Goal: Find specific page/section: Find specific page/section

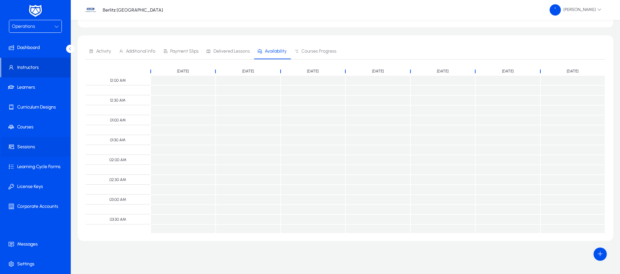
scroll to position [236, 0]
click at [50, 28] on div "Operations" at bounding box center [33, 26] width 42 height 9
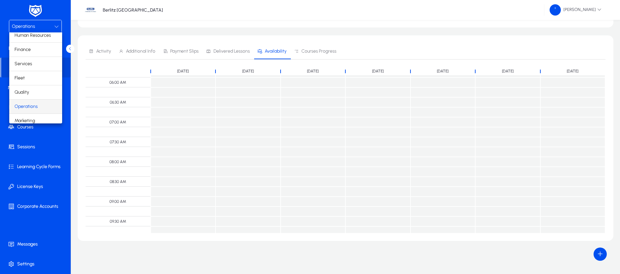
scroll to position [22, 0]
click at [41, 116] on mat-option "Marketing" at bounding box center [35, 116] width 53 height 14
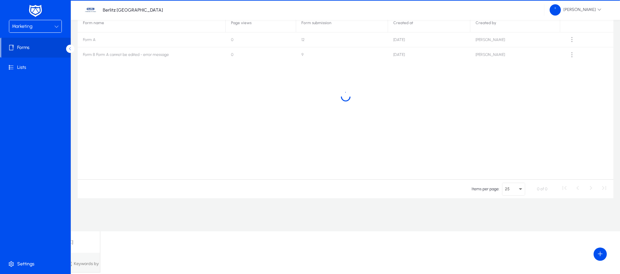
scroll to position [10, 0]
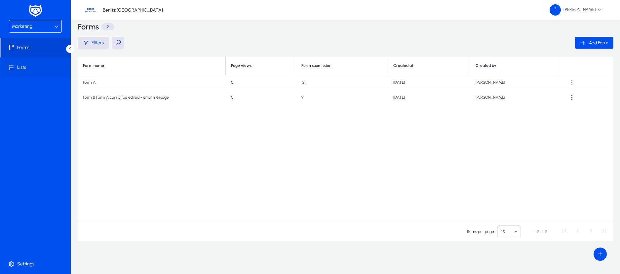
click at [24, 68] on span "Lists" at bounding box center [36, 67] width 71 height 7
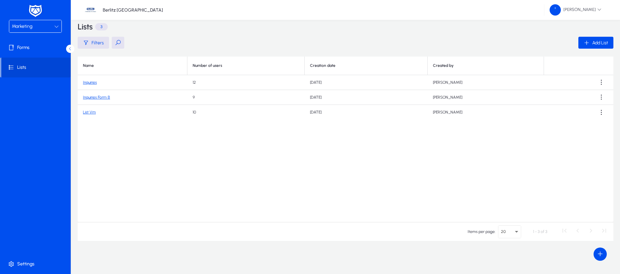
click at [93, 112] on link "List Vm" at bounding box center [89, 112] width 13 height 5
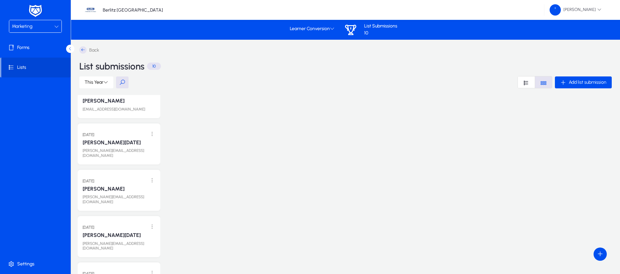
scroll to position [99, 0]
